Goal: Task Accomplishment & Management: Use online tool/utility

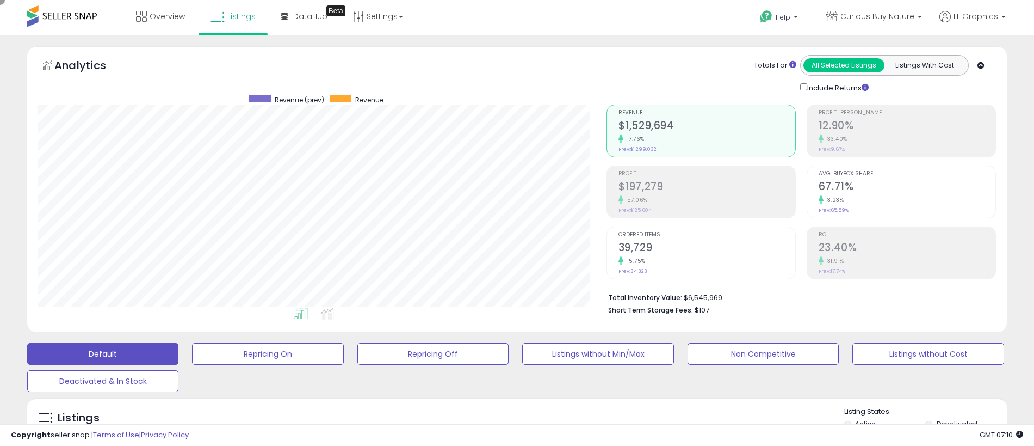
scroll to position [223, 569]
click at [880, 16] on span "Curious Buy Nature" at bounding box center [878, 16] width 74 height 11
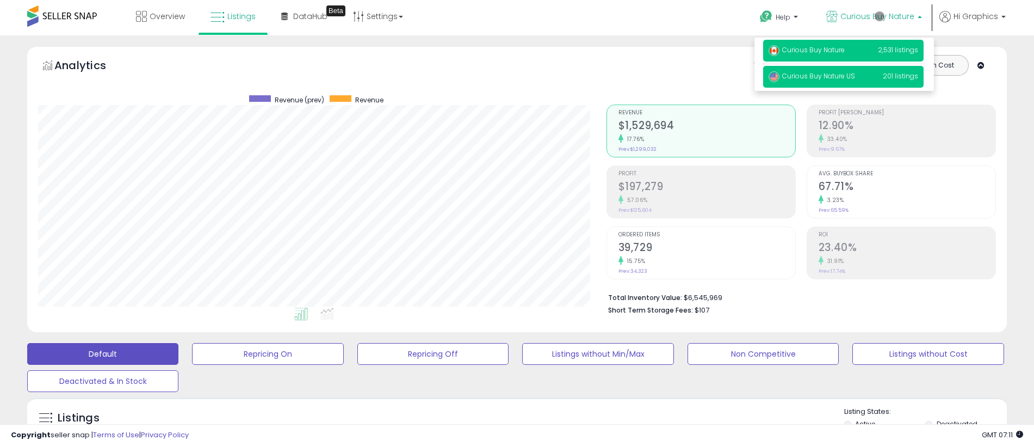
click at [846, 78] on span "Curious Buy Nature US" at bounding box center [812, 75] width 87 height 9
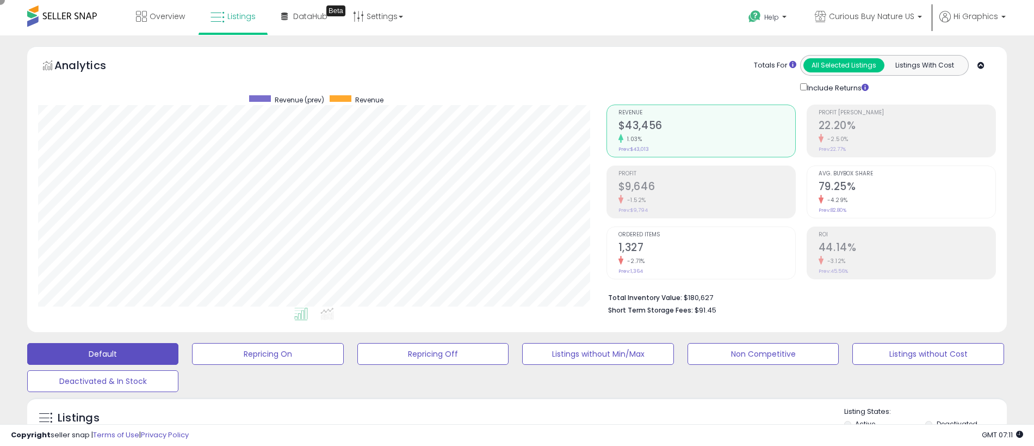
scroll to position [271, 0]
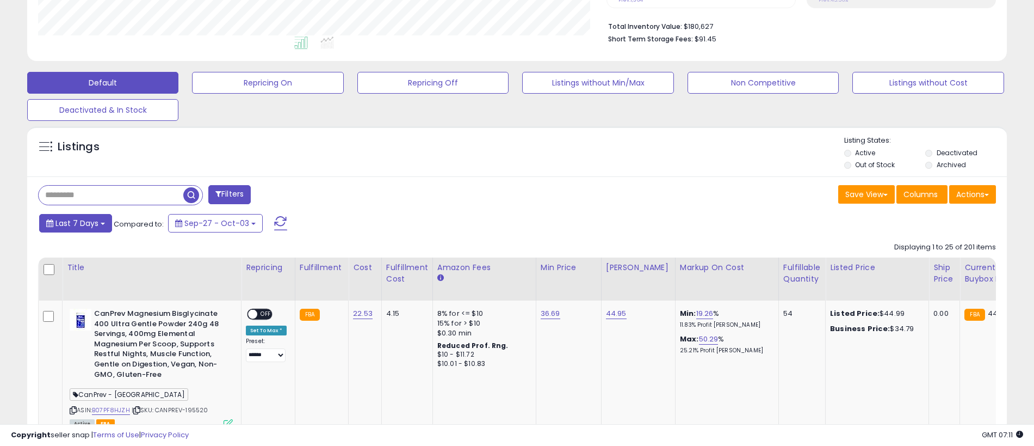
click at [75, 223] on span "Last 7 Days" at bounding box center [77, 223] width 43 height 11
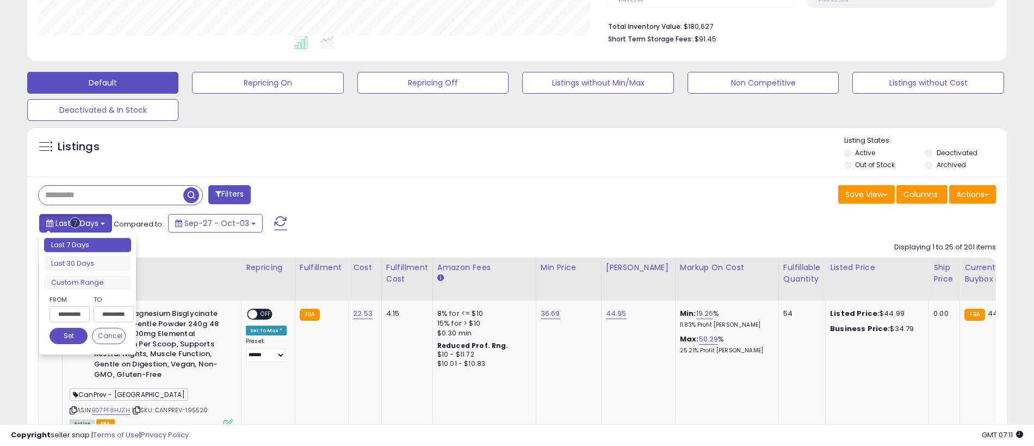
scroll to position [311, 0]
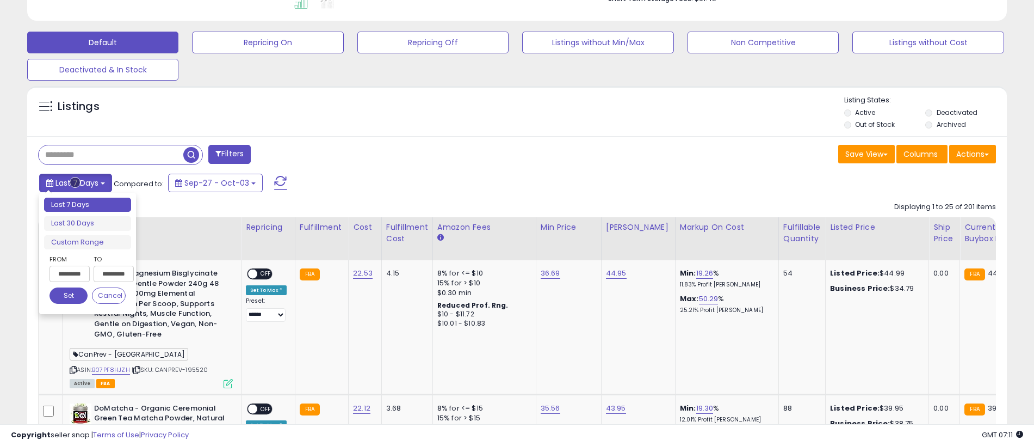
type input "**********"
click at [88, 223] on li "Last 30 Days" at bounding box center [87, 223] width 87 height 15
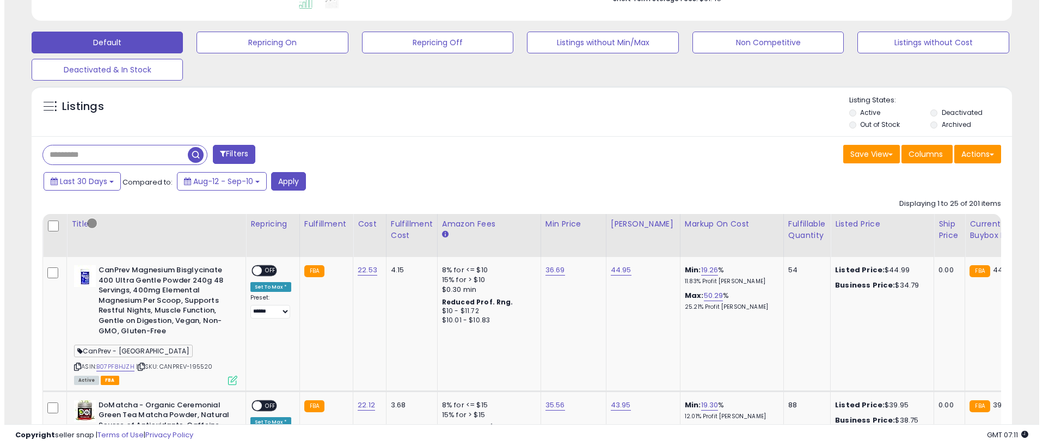
scroll to position [242, 0]
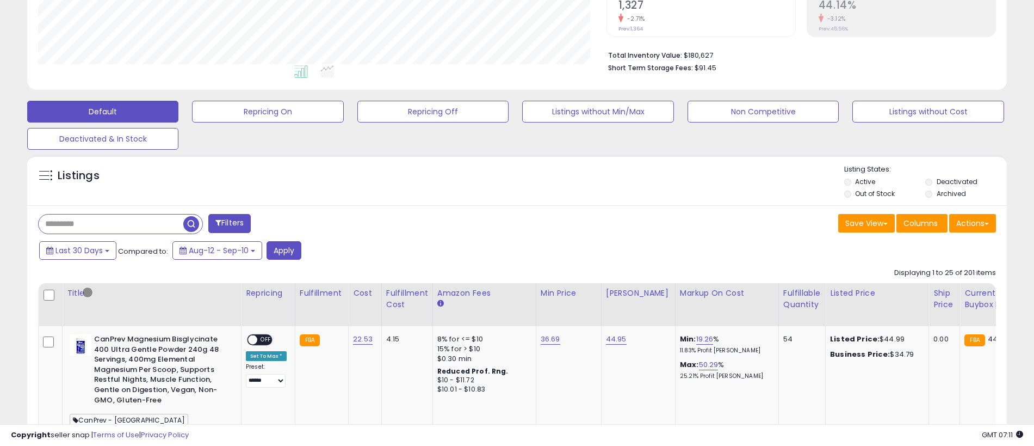
click at [231, 223] on button "Filters" at bounding box center [229, 223] width 42 height 19
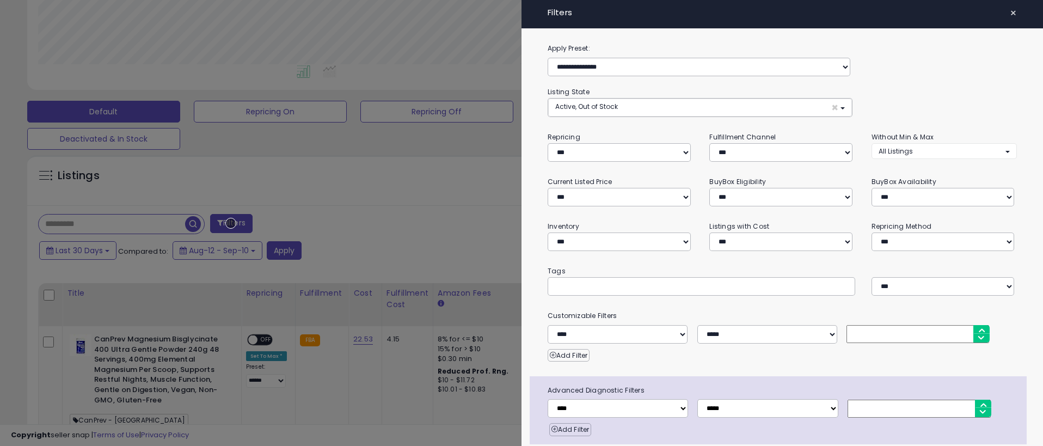
scroll to position [43, 0]
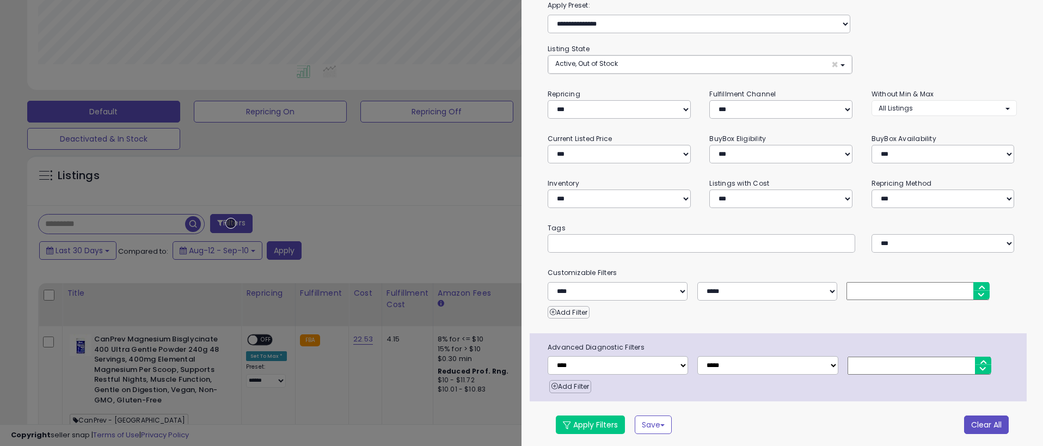
click at [978, 422] on button "Clear All" at bounding box center [986, 424] width 45 height 19
select select "*"
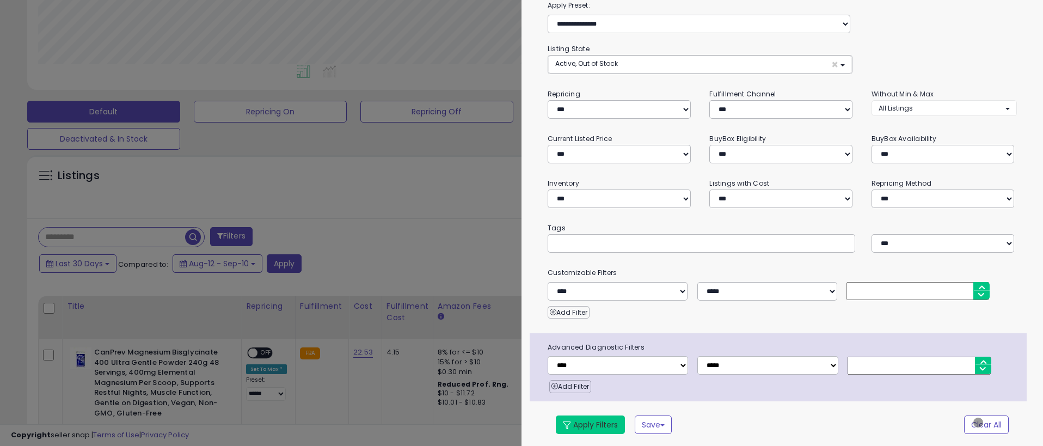
click at [590, 422] on button "Apply Filters" at bounding box center [590, 424] width 69 height 19
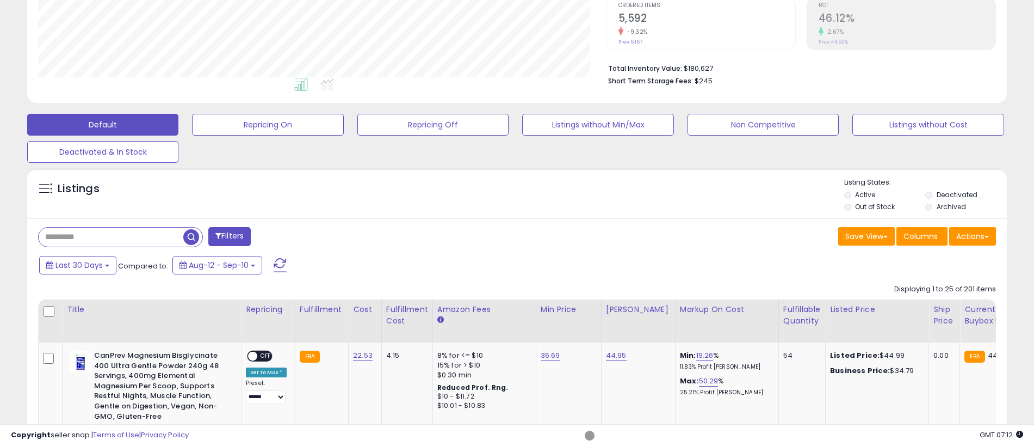
scroll to position [242, 0]
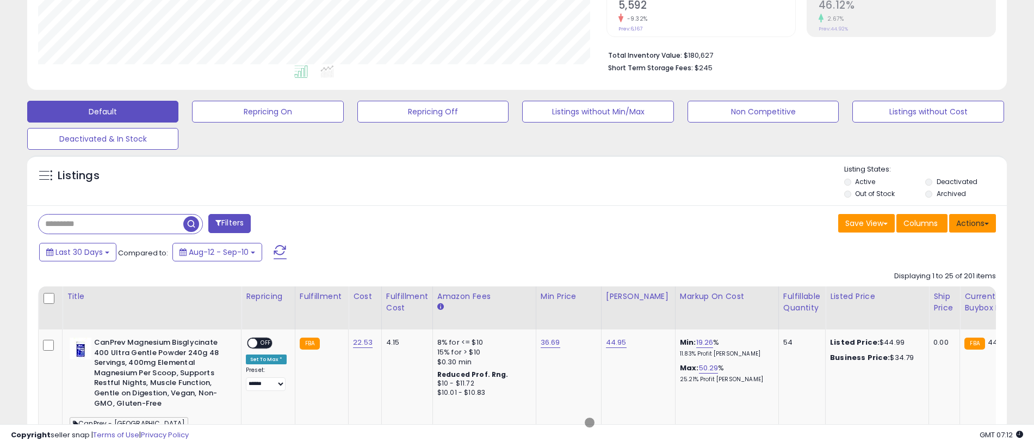
click at [973, 223] on button "Actions" at bounding box center [973, 223] width 47 height 19
click at [928, 292] on link "Export All Columns" at bounding box center [928, 292] width 119 height 17
